Goal: Task Accomplishment & Management: Complete application form

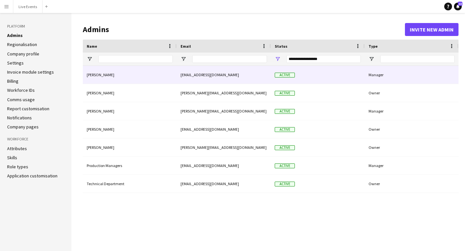
click at [307, 75] on div "Active" at bounding box center [318, 75] width 94 height 18
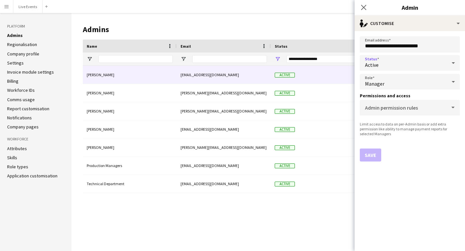
click at [424, 65] on div "Active" at bounding box center [403, 63] width 87 height 16
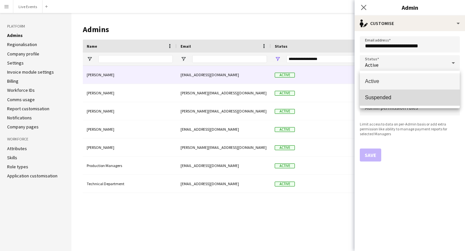
click at [403, 98] on span "Suspended" at bounding box center [410, 98] width 90 height 6
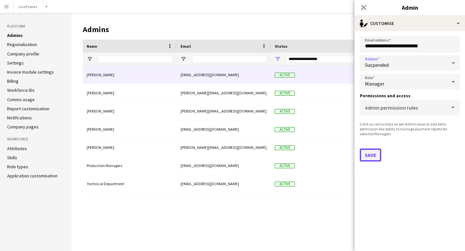
click at [370, 154] on button "Save" at bounding box center [370, 155] width 21 height 13
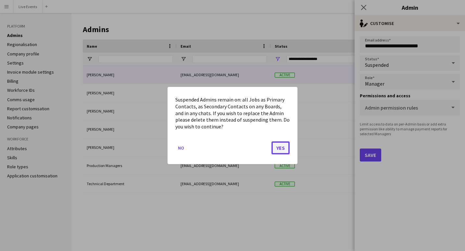
click at [279, 147] on button "Yes" at bounding box center [281, 148] width 18 height 13
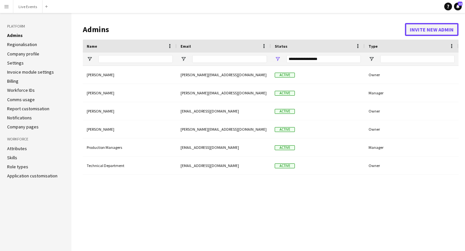
click at [416, 30] on button "Invite new admin" at bounding box center [432, 29] width 54 height 13
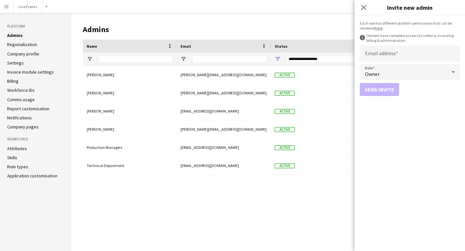
click at [378, 30] on link "here" at bounding box center [378, 28] width 7 height 5
click at [364, 10] on icon "Close pop-in" at bounding box center [364, 7] width 6 height 6
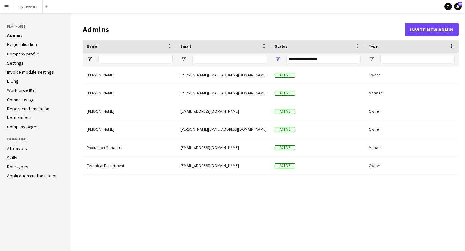
click at [352, 57] on div "**********" at bounding box center [323, 59] width 74 height 8
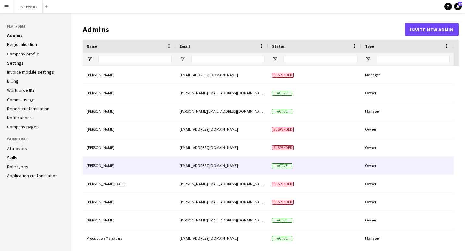
click at [330, 168] on div "Active" at bounding box center [314, 166] width 93 height 18
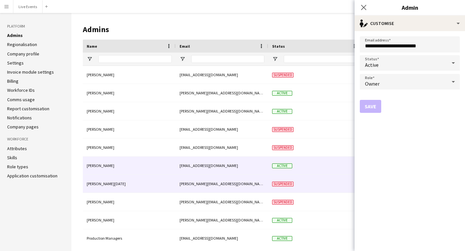
click at [302, 181] on div "Suspended" at bounding box center [314, 184] width 93 height 18
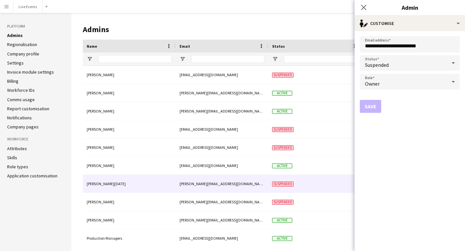
click at [382, 64] on span "Suspended" at bounding box center [377, 65] width 24 height 6
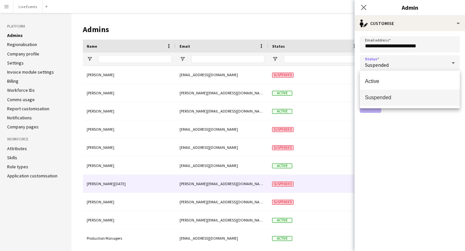
click at [413, 155] on div at bounding box center [232, 125] width 465 height 251
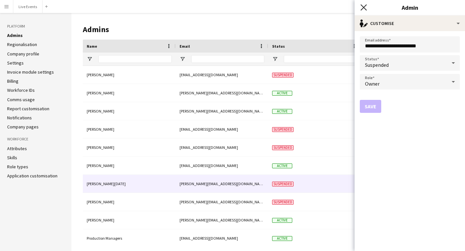
click at [364, 7] on icon at bounding box center [364, 7] width 6 height 6
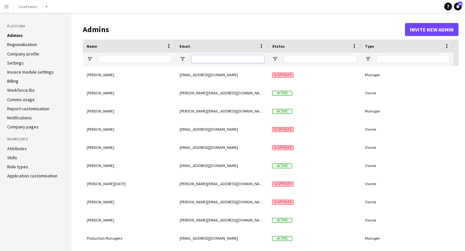
click at [204, 57] on input "Email Filter Input" at bounding box center [227, 59] width 73 height 8
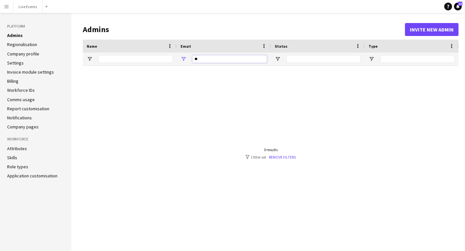
type input "*"
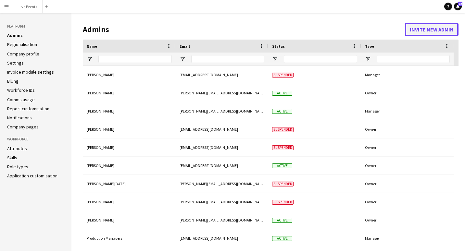
click at [426, 31] on button "Invite new admin" at bounding box center [432, 29] width 54 height 13
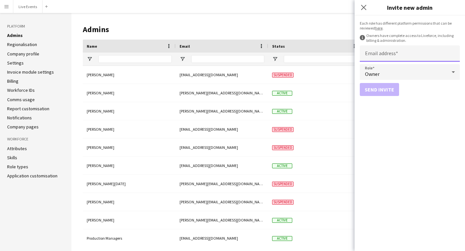
click at [389, 55] on input "Email address" at bounding box center [410, 53] width 100 height 16
type input "**********"
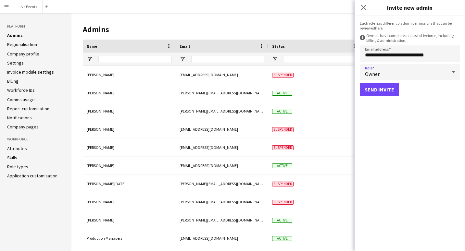
click at [421, 74] on div "Owner" at bounding box center [403, 72] width 87 height 16
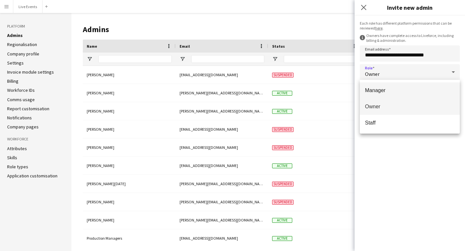
click at [404, 88] on span "Manager" at bounding box center [410, 90] width 90 height 6
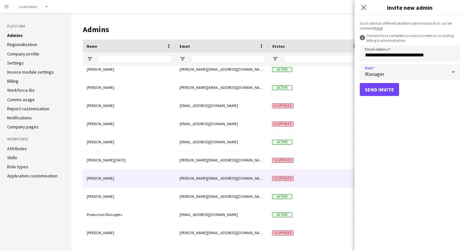
scroll to position [61, 0]
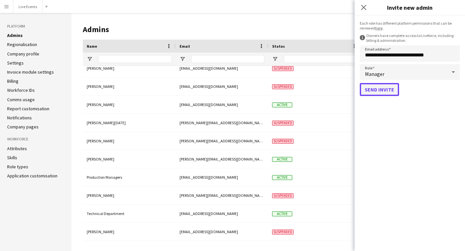
click at [384, 92] on button "Send invite" at bounding box center [379, 89] width 39 height 13
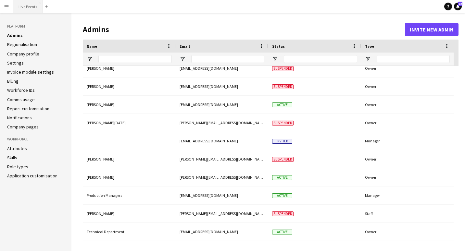
click at [27, 7] on button "Live Events Close" at bounding box center [27, 6] width 29 height 13
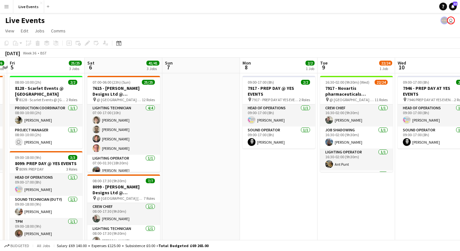
scroll to position [0, 238]
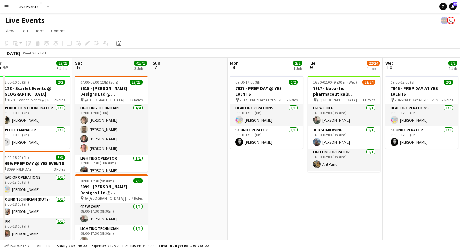
drag, startPoint x: 431, startPoint y: 156, endPoint x: 193, endPoint y: 163, distance: 238.2
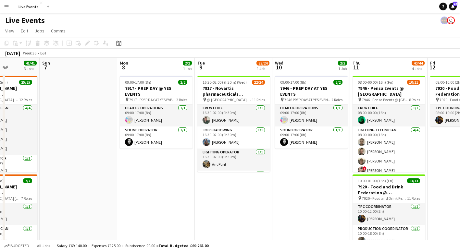
scroll to position [0, 193]
drag, startPoint x: 368, startPoint y: 209, endPoint x: 258, endPoint y: 219, distance: 110.6
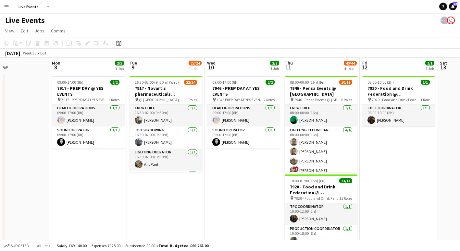
scroll to position [0, 181]
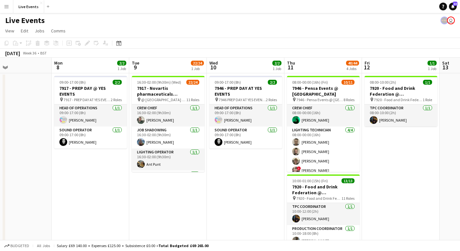
drag, startPoint x: 364, startPoint y: 172, endPoint x: 422, endPoint y: 169, distance: 58.5
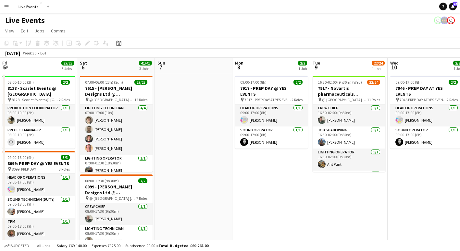
scroll to position [0, 217]
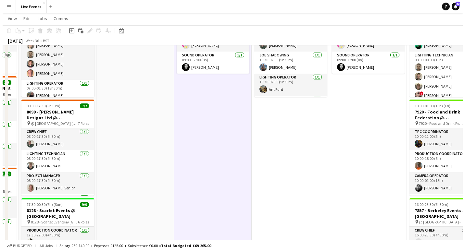
scroll to position [0, 0]
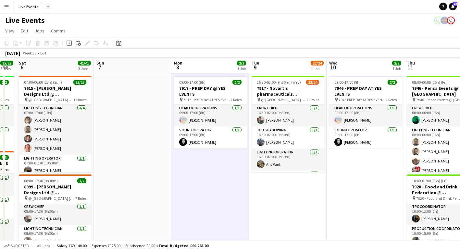
click at [47, 7] on app-icon "Add" at bounding box center [48, 6] width 3 height 3
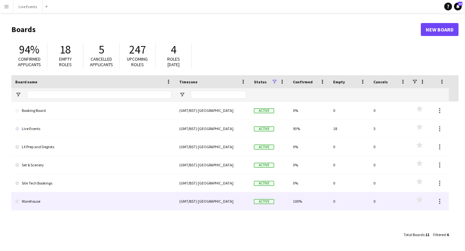
click at [47, 202] on link "Warehouse" at bounding box center [93, 202] width 156 height 18
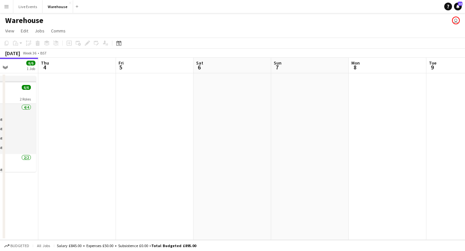
scroll to position [0, 197]
click at [375, 102] on app-date-cell at bounding box center [385, 156] width 78 height 167
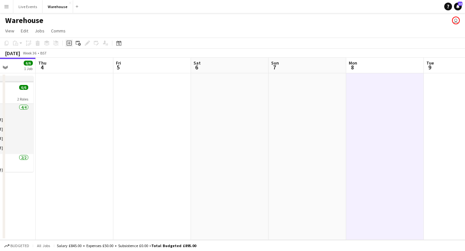
click at [70, 43] on icon at bounding box center [69, 43] width 3 height 3
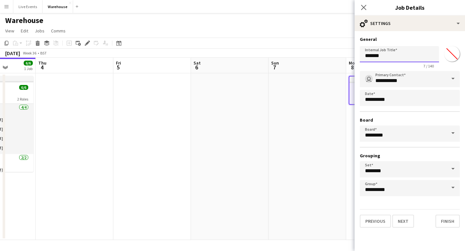
click at [393, 54] on input "*******" at bounding box center [399, 54] width 79 height 16
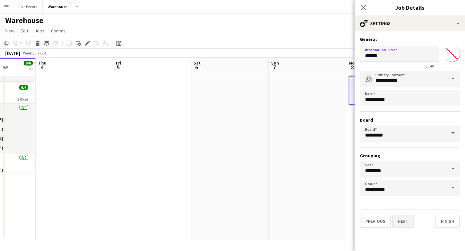
type input "******"
click at [408, 220] on button "Next" at bounding box center [403, 221] width 22 height 13
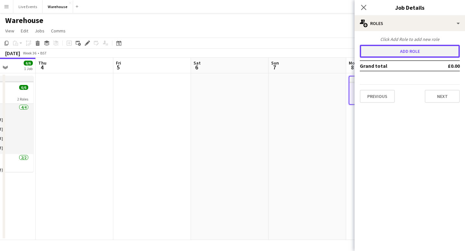
click at [404, 47] on button "Add role" at bounding box center [410, 51] width 100 height 13
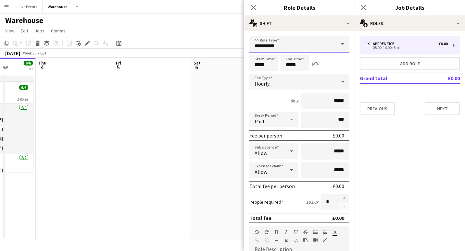
click at [287, 45] on input "**********" at bounding box center [299, 44] width 100 height 16
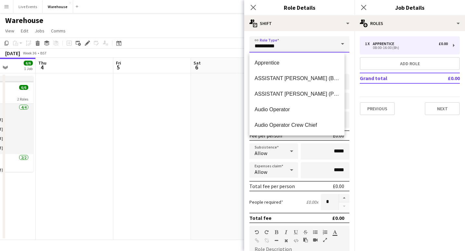
click at [287, 45] on input "**********" at bounding box center [299, 44] width 100 height 16
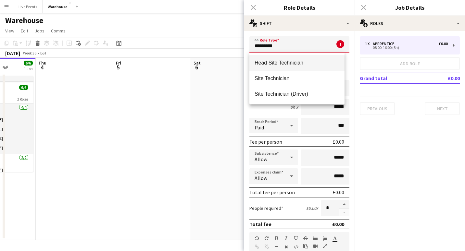
click at [285, 60] on span "Head Site Technician" at bounding box center [297, 63] width 85 height 6
type input "**********"
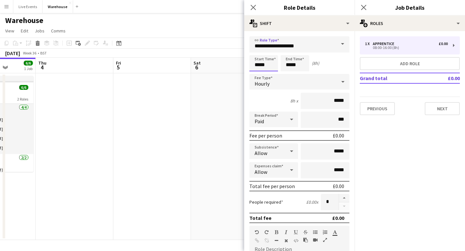
click at [268, 66] on input "*****" at bounding box center [263, 63] width 29 height 16
click at [265, 66] on input "*****" at bounding box center [263, 63] width 29 height 16
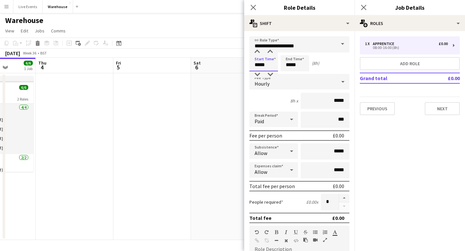
click at [265, 66] on input "*****" at bounding box center [263, 63] width 29 height 16
type input "*****"
click at [255, 11] on app-icon "Close pop-in" at bounding box center [253, 7] width 9 height 9
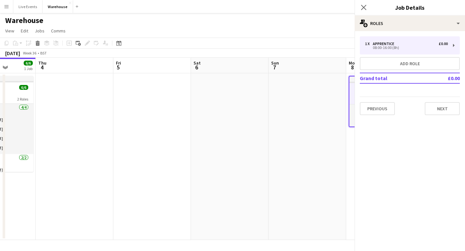
click at [255, 11] on body "Menu Boards Boards Boards All jobs Status Workforce Workforce My Workforce Recr…" at bounding box center [232, 125] width 465 height 251
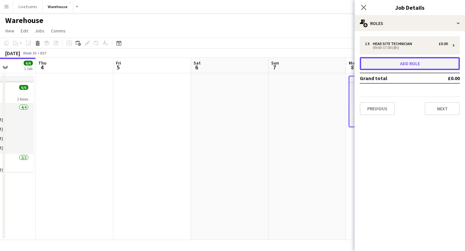
click at [375, 64] on button "Add role" at bounding box center [410, 63] width 100 height 13
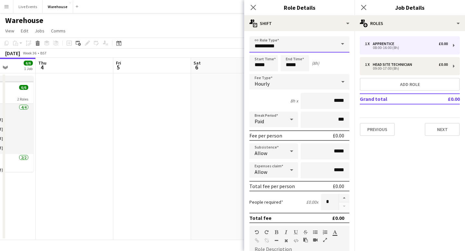
click at [287, 49] on input "**********" at bounding box center [299, 44] width 100 height 16
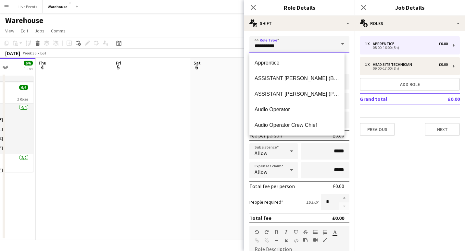
click at [287, 49] on input "**********" at bounding box center [299, 44] width 100 height 16
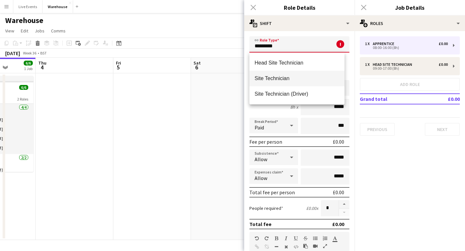
click at [281, 82] on mat-option "Site Technician" at bounding box center [296, 79] width 95 height 16
type input "**********"
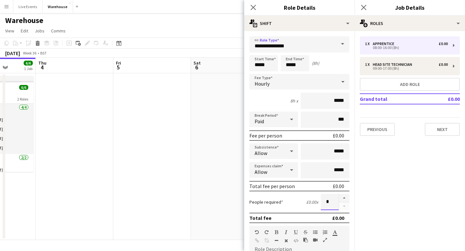
click at [326, 204] on input "*" at bounding box center [330, 202] width 18 height 16
type input "*"
click at [272, 64] on input "*****" at bounding box center [263, 63] width 29 height 16
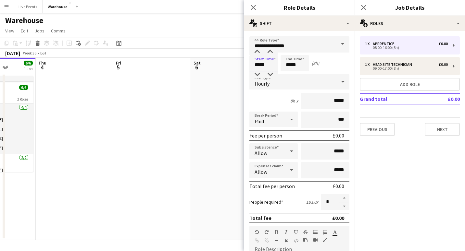
click at [272, 64] on input "*****" at bounding box center [263, 63] width 29 height 16
type input "*****"
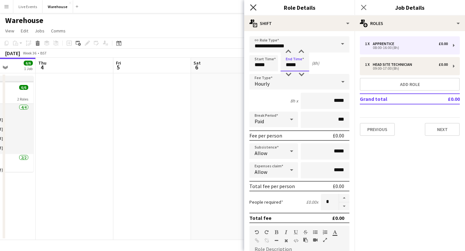
type input "*****"
click at [255, 10] on icon at bounding box center [253, 7] width 6 height 6
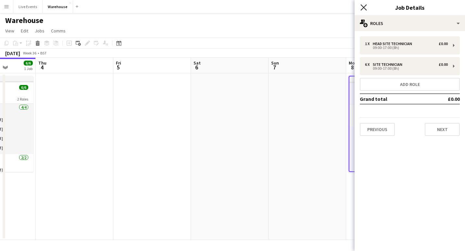
click at [365, 10] on icon at bounding box center [364, 7] width 6 height 6
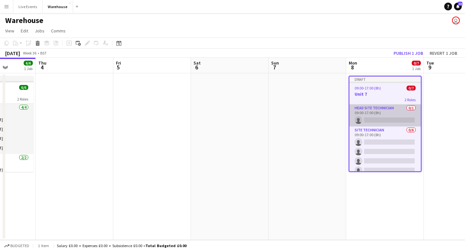
click at [369, 115] on app-card-role "Head Site Technician 0/1 09:00-17:00 (8h) single-neutral-actions" at bounding box center [385, 116] width 71 height 22
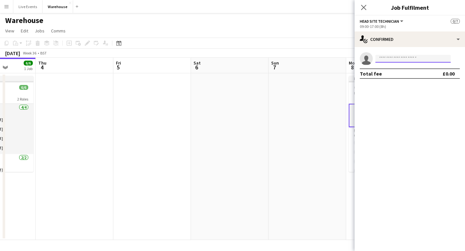
click at [388, 58] on input at bounding box center [412, 59] width 75 height 8
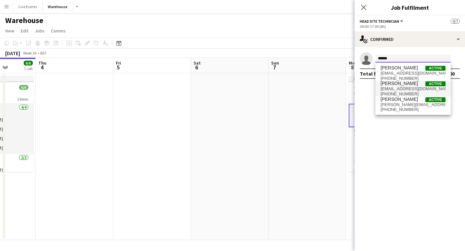
type input "******"
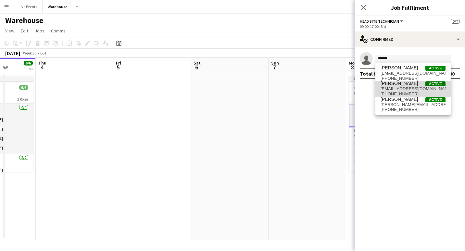
click at [402, 95] on span "[PHONE_NUMBER]" at bounding box center [413, 94] width 65 height 5
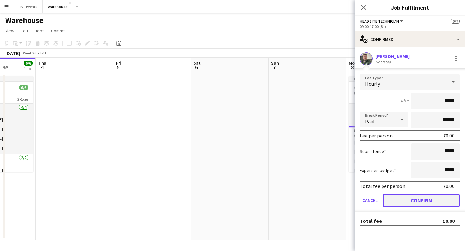
click at [418, 196] on button "Confirm" at bounding box center [421, 200] width 77 height 13
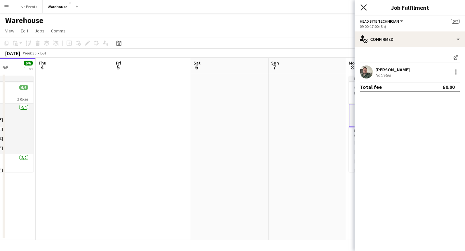
click at [363, 6] on icon "Close pop-in" at bounding box center [364, 7] width 6 height 6
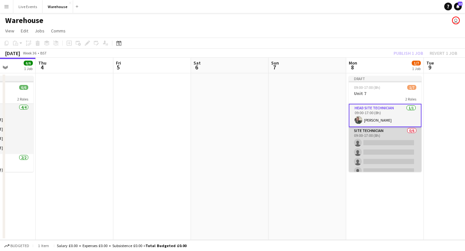
click at [376, 145] on app-card-role "Site Technician 0/6 09:00-17:00 (8h) single-neutral-actions single-neutral-acti…" at bounding box center [385, 161] width 73 height 69
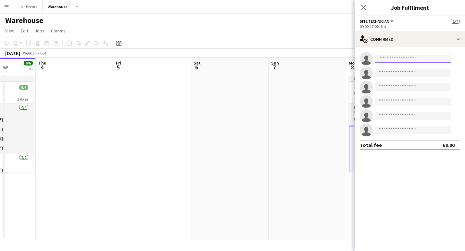
click at [409, 59] on input at bounding box center [412, 59] width 75 height 8
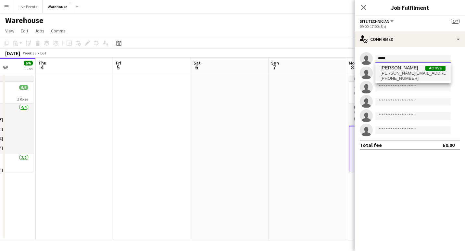
type input "*****"
click at [407, 68] on span "[PERSON_NAME]" at bounding box center [399, 68] width 37 height 6
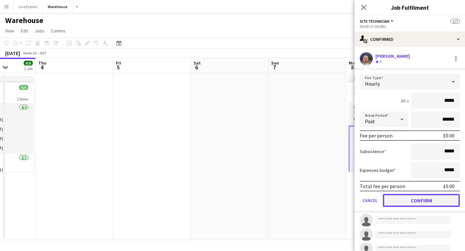
click at [408, 203] on button "Confirm" at bounding box center [421, 200] width 77 height 13
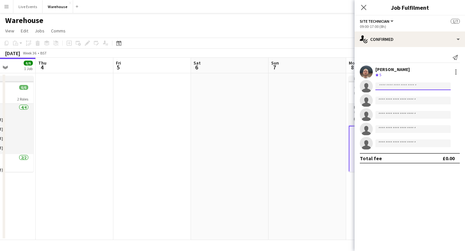
click at [397, 84] on input at bounding box center [412, 87] width 75 height 8
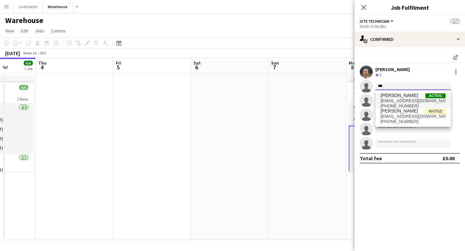
type input "***"
click at [396, 99] on span "[EMAIL_ADDRESS][DOMAIN_NAME]" at bounding box center [413, 100] width 65 height 5
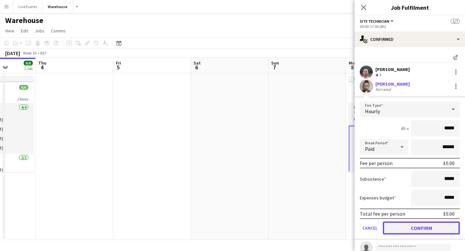
click at [406, 227] on button "Confirm" at bounding box center [421, 228] width 77 height 13
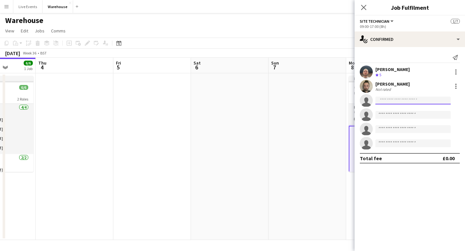
click at [401, 100] on input at bounding box center [412, 101] width 75 height 8
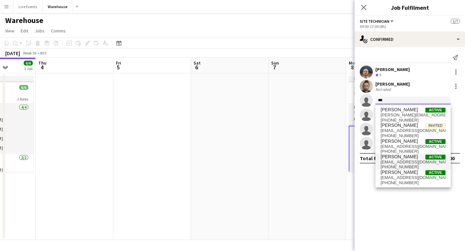
type input "***"
click at [408, 165] on span "[PHONE_NUMBER]" at bounding box center [413, 167] width 65 height 5
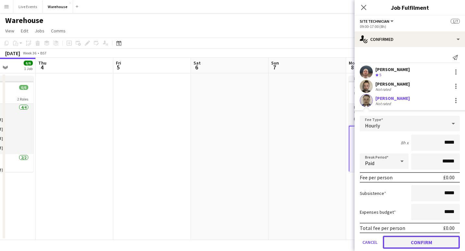
click at [406, 239] on button "Confirm" at bounding box center [421, 242] width 77 height 13
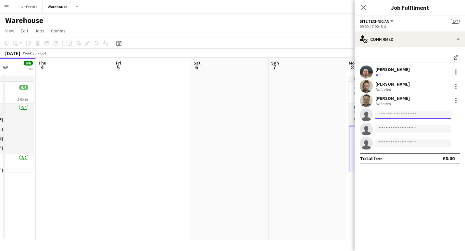
click at [396, 116] on input at bounding box center [412, 115] width 75 height 8
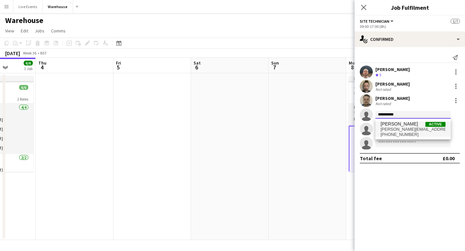
type input "**********"
click at [406, 134] on span "[PHONE_NUMBER]" at bounding box center [413, 134] width 65 height 5
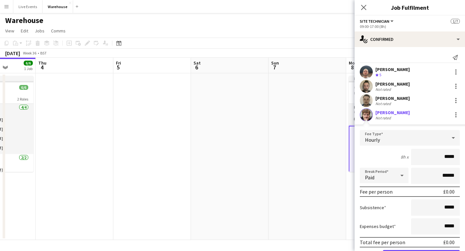
scroll to position [64, 0]
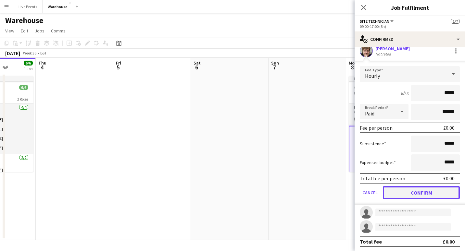
click at [405, 194] on button "Confirm" at bounding box center [421, 192] width 77 height 13
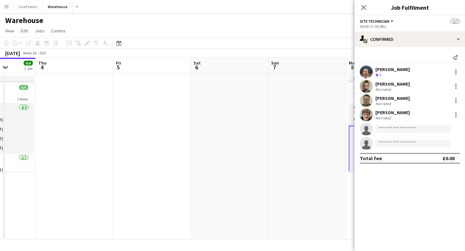
scroll to position [0, 0]
click at [399, 129] on input at bounding box center [412, 129] width 75 height 8
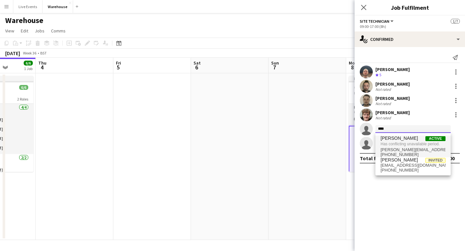
type input "****"
click at [401, 143] on span "Has conflicting unavailable period." at bounding box center [413, 144] width 65 height 6
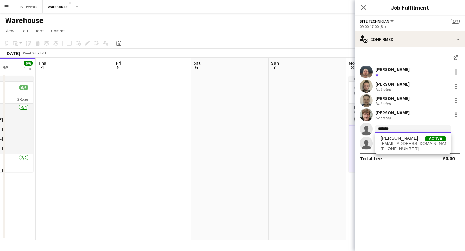
type input "*******"
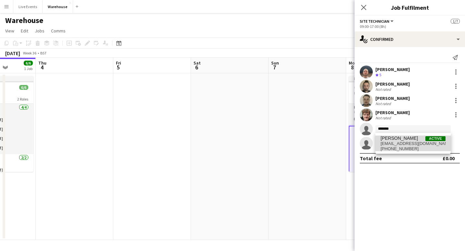
click at [401, 143] on span "[EMAIL_ADDRESS][DOMAIN_NAME]" at bounding box center [413, 143] width 65 height 5
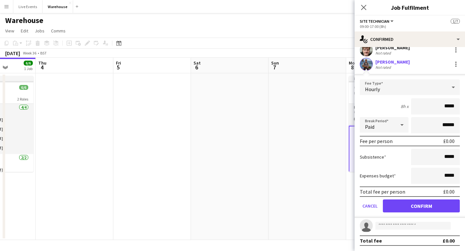
scroll to position [65, 0]
click at [405, 205] on button "Confirm" at bounding box center [421, 206] width 77 height 13
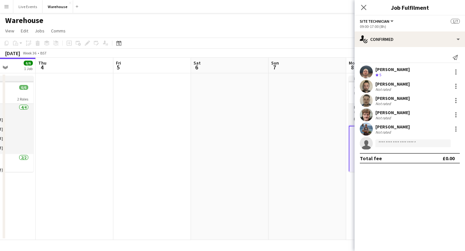
scroll to position [0, 0]
click at [365, 7] on icon "Close pop-in" at bounding box center [364, 7] width 6 height 6
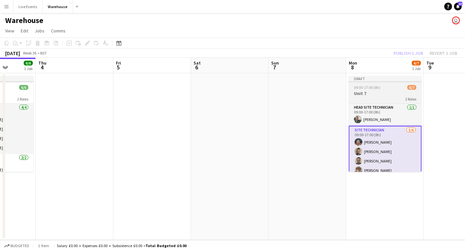
click at [363, 95] on h3 "Unit 7" at bounding box center [385, 94] width 73 height 6
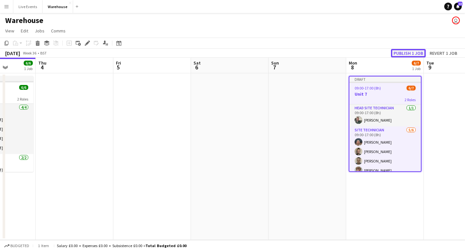
click at [399, 51] on button "Publish 1 job" at bounding box center [408, 53] width 35 height 8
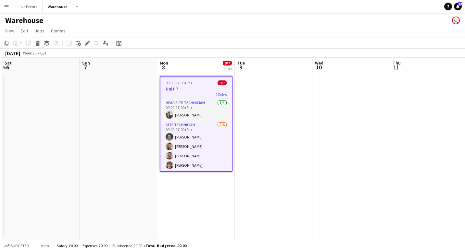
drag, startPoint x: 404, startPoint y: 207, endPoint x: 215, endPoint y: 213, distance: 189.1
click at [215, 213] on app-calendar-viewport "Wed 3 6/6 1 Job Thu 4 Fri 5 Sat 6 Sun 7 Mon 8 0/7 1 Job Tue 9 Wed 10 Thu 11 Fri…" at bounding box center [232, 149] width 465 height 183
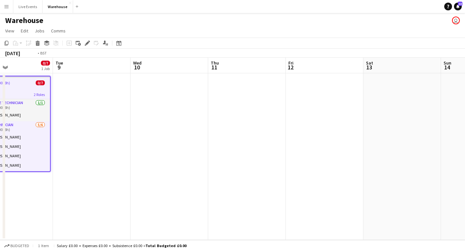
scroll to position [0, 252]
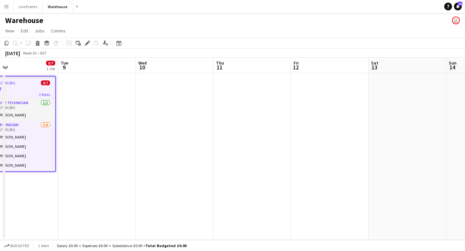
drag, startPoint x: 385, startPoint y: 181, endPoint x: 214, endPoint y: 212, distance: 173.7
click at [214, 212] on app-calendar-viewport "Fri 5 Sat 6 Sun 7 Mon 8 0/7 1 Job Tue 9 Wed 10 Thu 11 Fri 12 Sat 13 Sun 14 Mon …" at bounding box center [232, 149] width 465 height 183
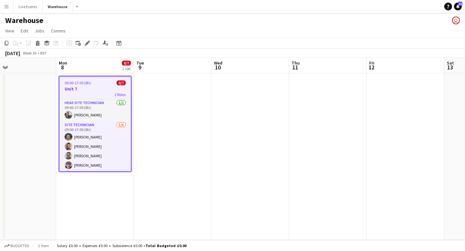
drag, startPoint x: 169, startPoint y: 183, endPoint x: 245, endPoint y: 179, distance: 76.1
click at [245, 179] on app-calendar-viewport "Fri 5 Sat 6 Sun 7 Mon 8 0/7 1 Job Tue 9 Wed 10 Thu 11 Fri 12 Sat 13 Sun 14 Mon …" at bounding box center [232, 149] width 465 height 183
click at [28, 8] on button "Live Events Close" at bounding box center [27, 6] width 29 height 13
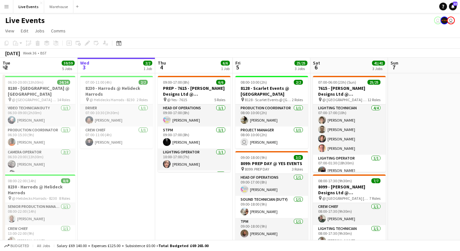
scroll to position [0, 245]
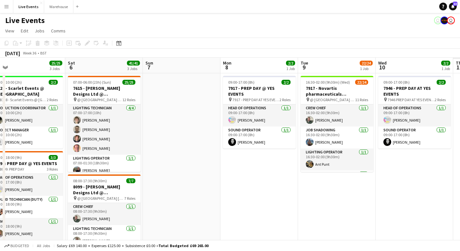
drag, startPoint x: 405, startPoint y: 160, endPoint x: 180, endPoint y: 204, distance: 229.0
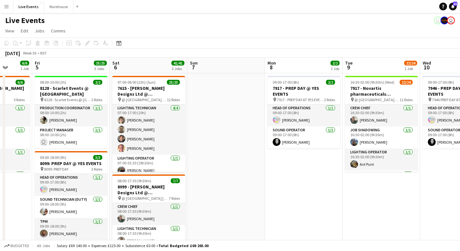
drag, startPoint x: 333, startPoint y: 220, endPoint x: 130, endPoint y: 247, distance: 204.5
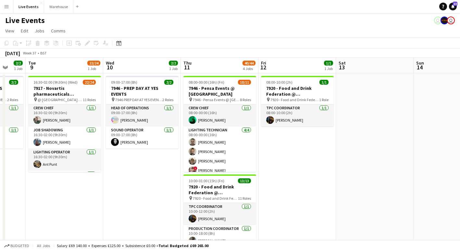
scroll to position [0, 209]
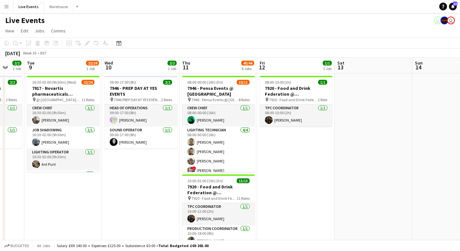
drag, startPoint x: 382, startPoint y: 190, endPoint x: 297, endPoint y: 201, distance: 86.2
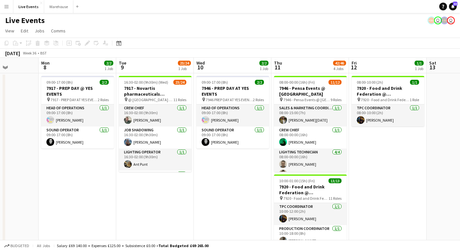
scroll to position [0, 187]
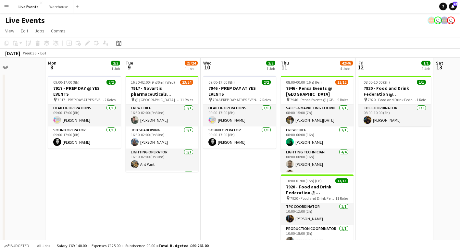
drag, startPoint x: 95, startPoint y: 203, endPoint x: 194, endPoint y: 204, distance: 98.7
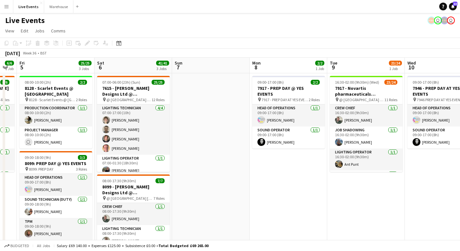
scroll to position [0, 180]
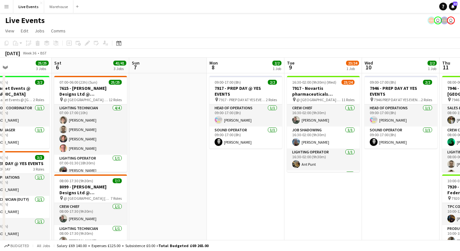
drag, startPoint x: 142, startPoint y: 204, endPoint x: 305, endPoint y: 203, distance: 162.4
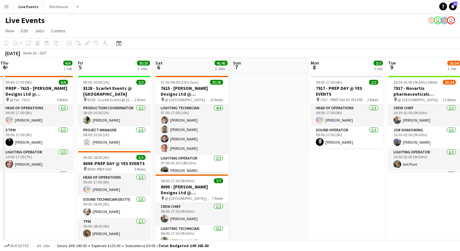
drag, startPoint x: 182, startPoint y: 174, endPoint x: 283, endPoint y: 170, distance: 101.4
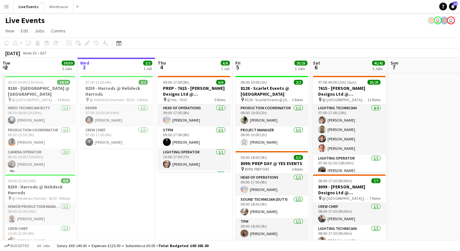
scroll to position [0, 144]
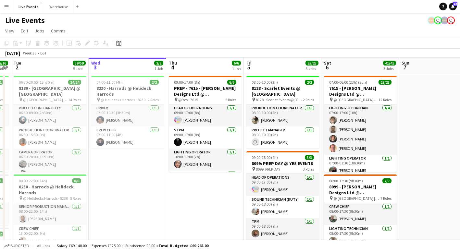
drag, startPoint x: 267, startPoint y: 175, endPoint x: 434, endPoint y: 166, distance: 167.8
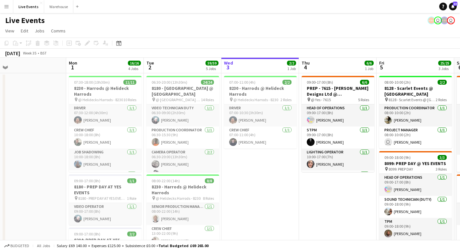
scroll to position [0, 166]
drag, startPoint x: 156, startPoint y: 206, endPoint x: 289, endPoint y: 195, distance: 133.6
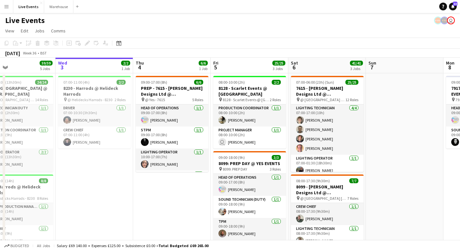
scroll to position [0, 263]
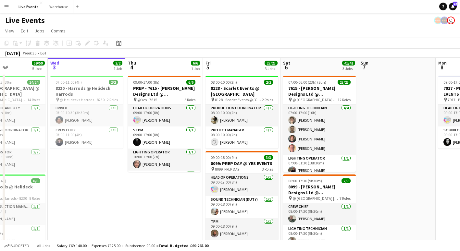
drag, startPoint x: 341, startPoint y: 195, endPoint x: 167, endPoint y: 222, distance: 176.2
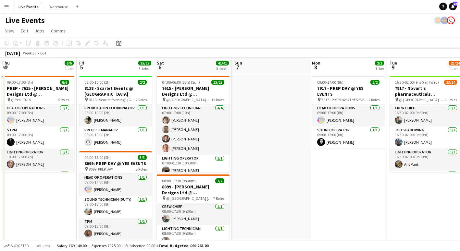
drag, startPoint x: 375, startPoint y: 199, endPoint x: 198, endPoint y: 206, distance: 177.1
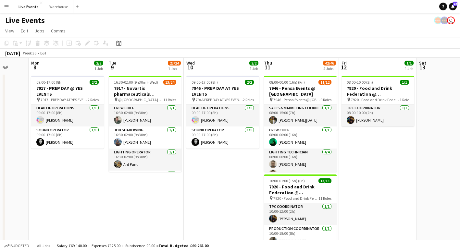
scroll to position [0, 212]
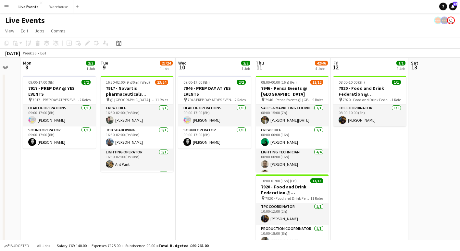
drag, startPoint x: 425, startPoint y: 186, endPoint x: 215, endPoint y: 220, distance: 211.9
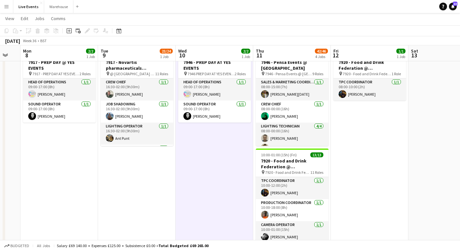
scroll to position [0, 0]
